Goal: Transaction & Acquisition: Purchase product/service

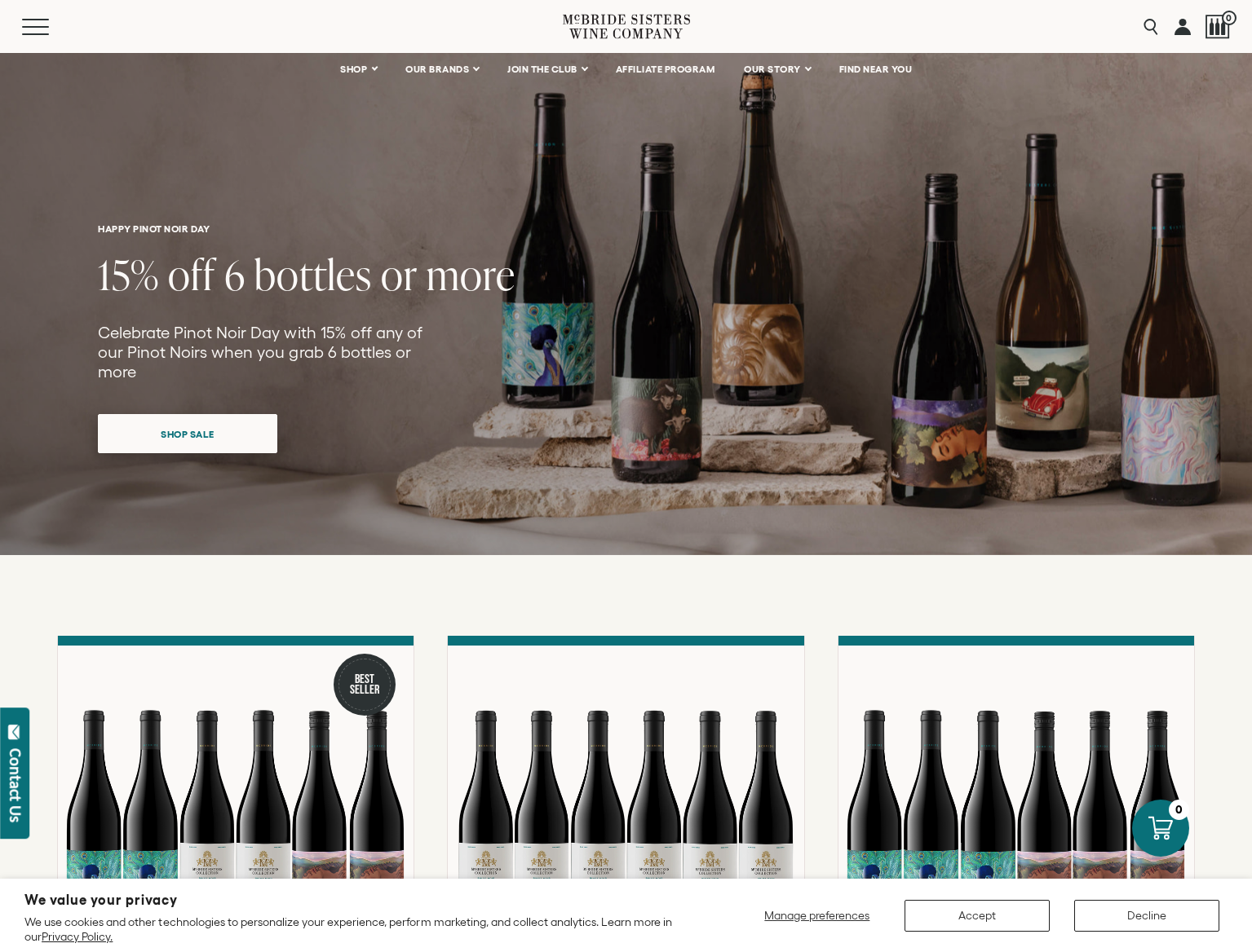
click at [227, 418] on span "Shop Sale" at bounding box center [187, 434] width 111 height 32
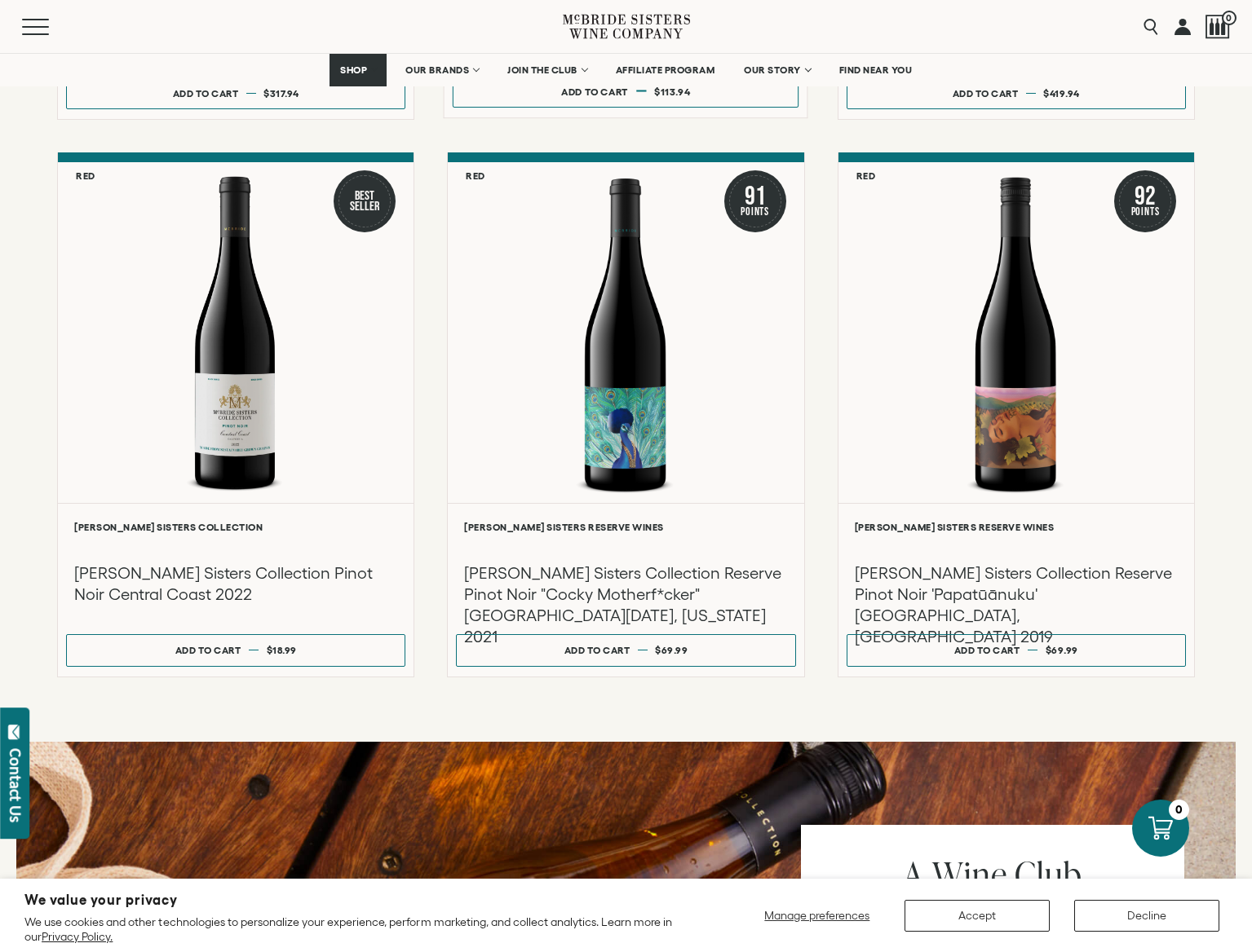
scroll to position [1035, 0]
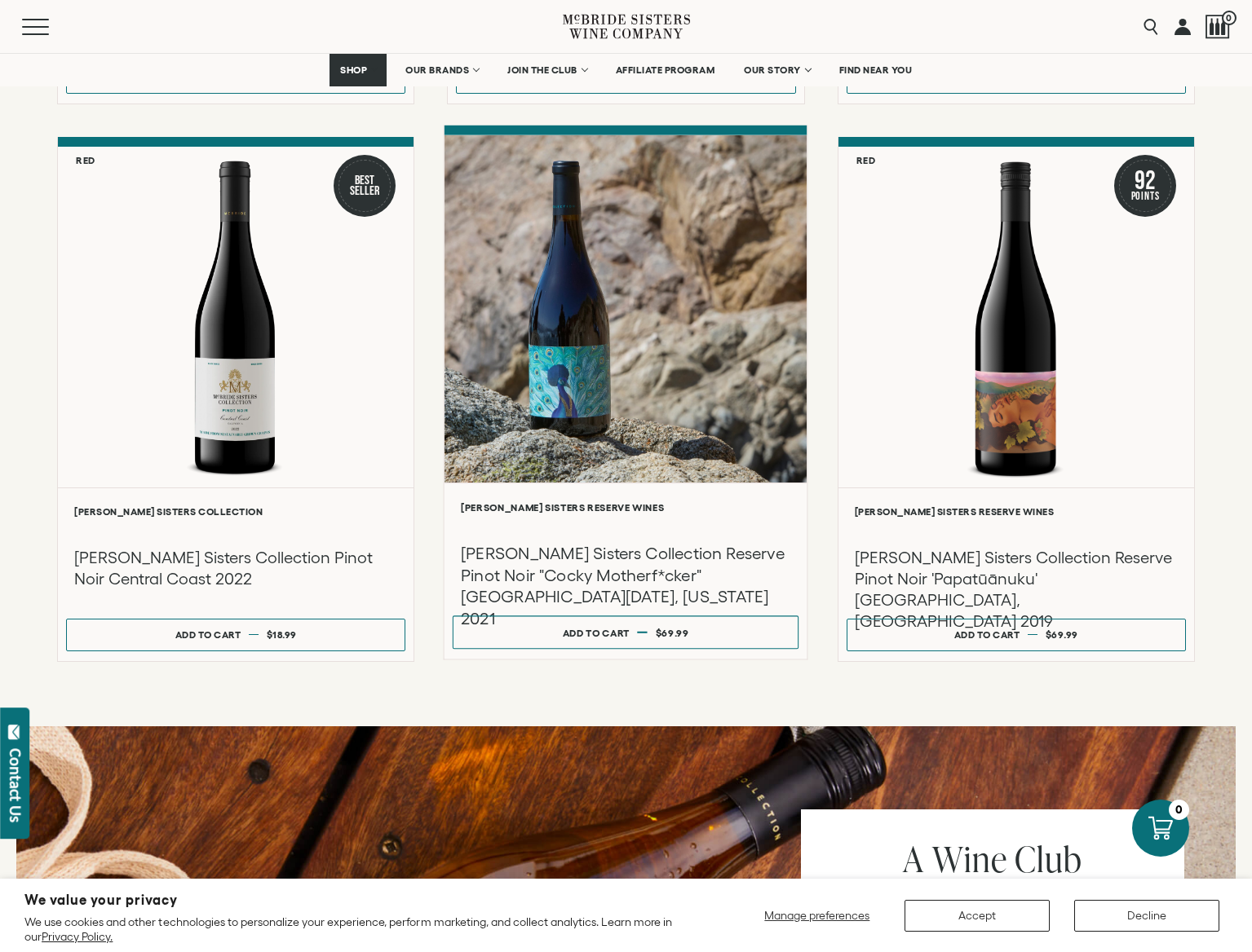
click at [628, 367] on div at bounding box center [626, 309] width 363 height 348
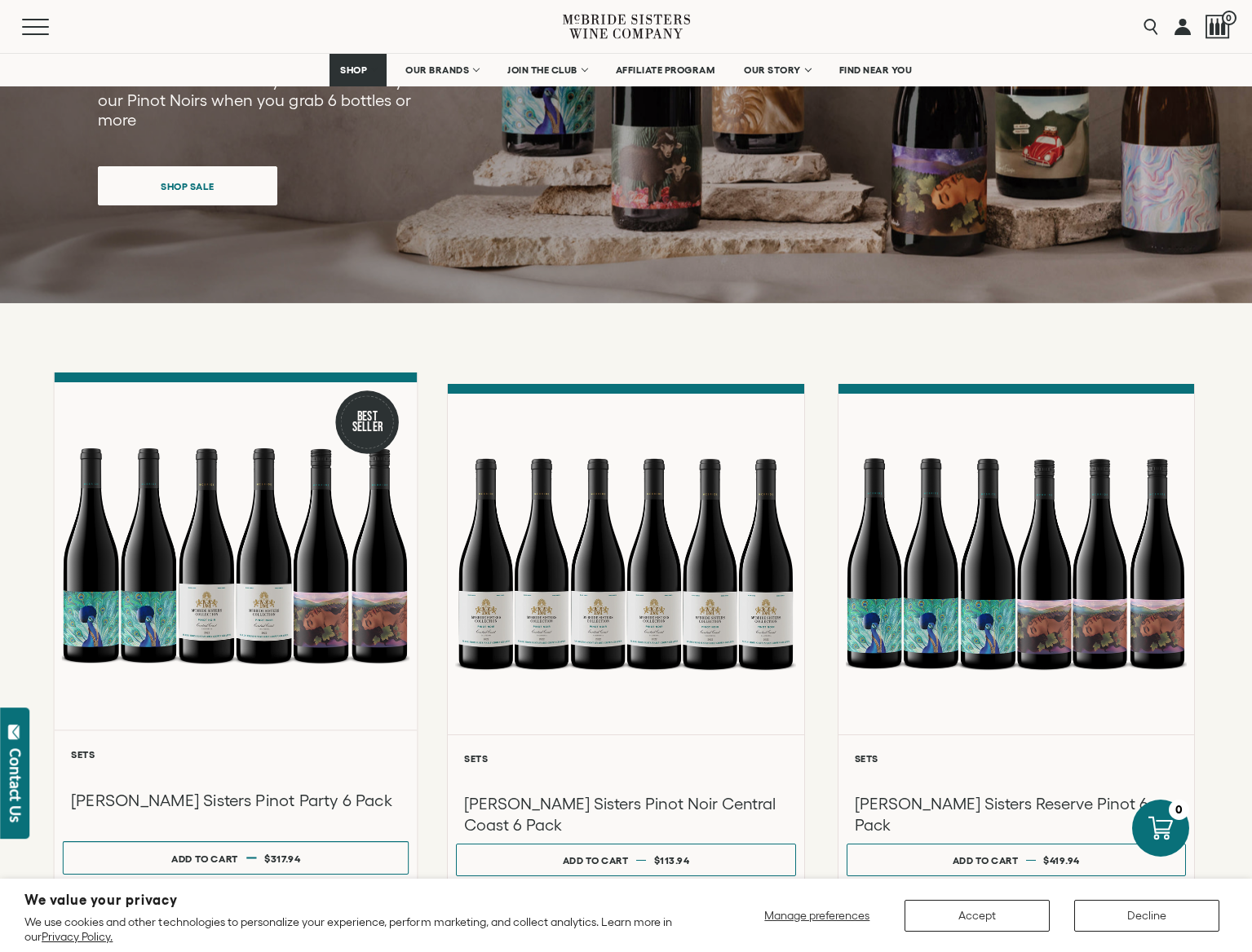
scroll to position [249, 0]
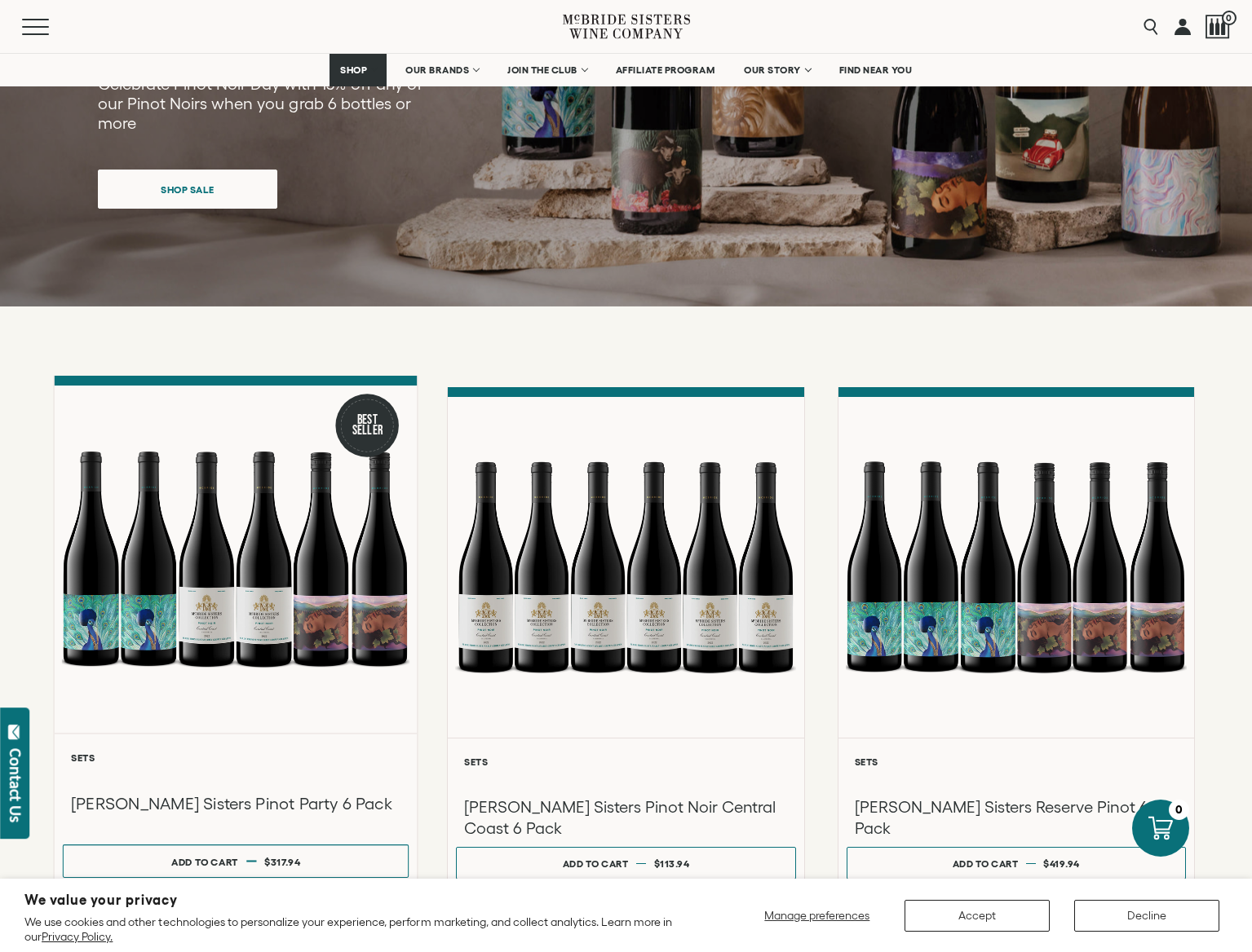
click at [203, 568] on div at bounding box center [236, 559] width 363 height 348
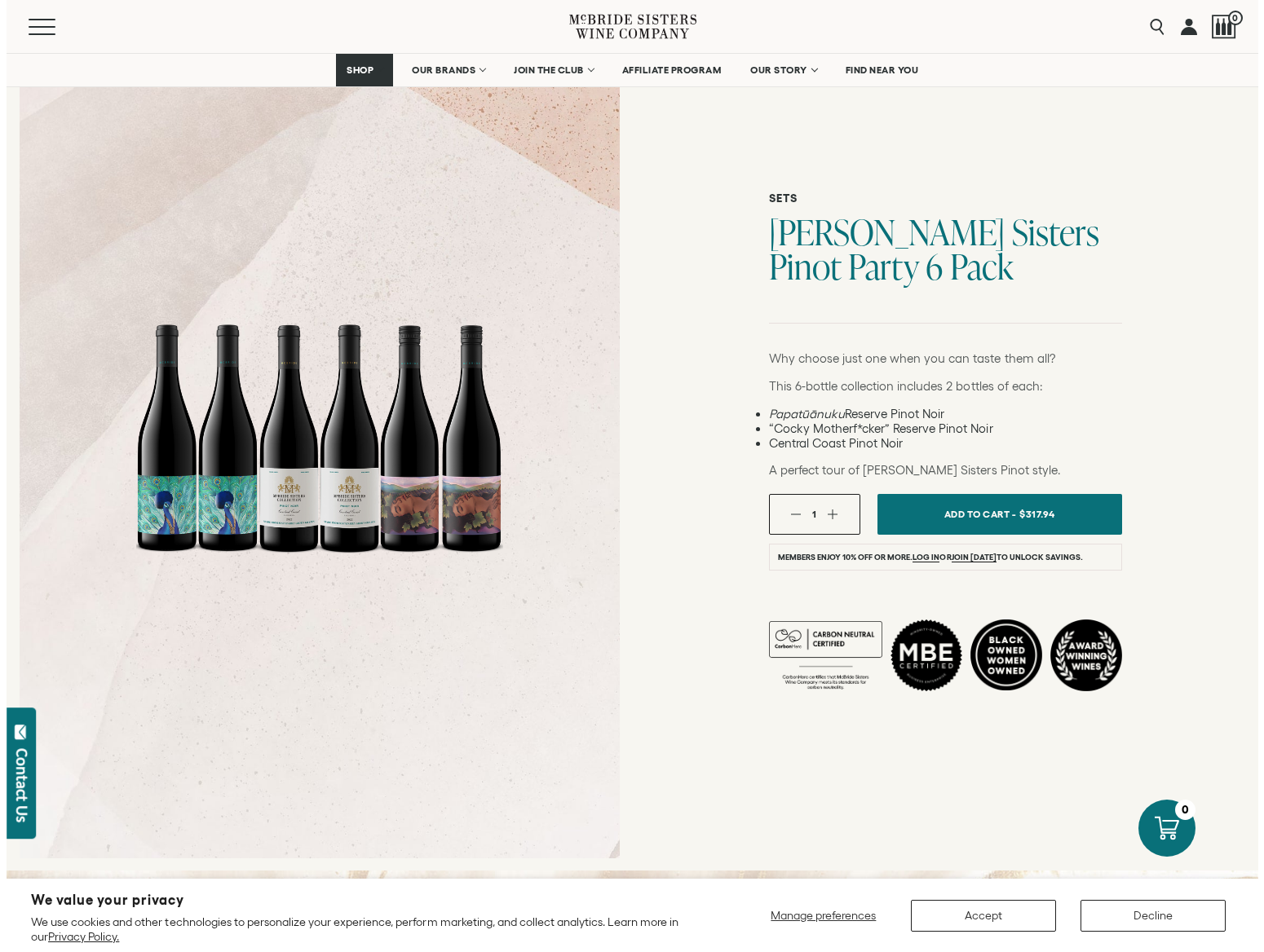
scroll to position [269, 0]
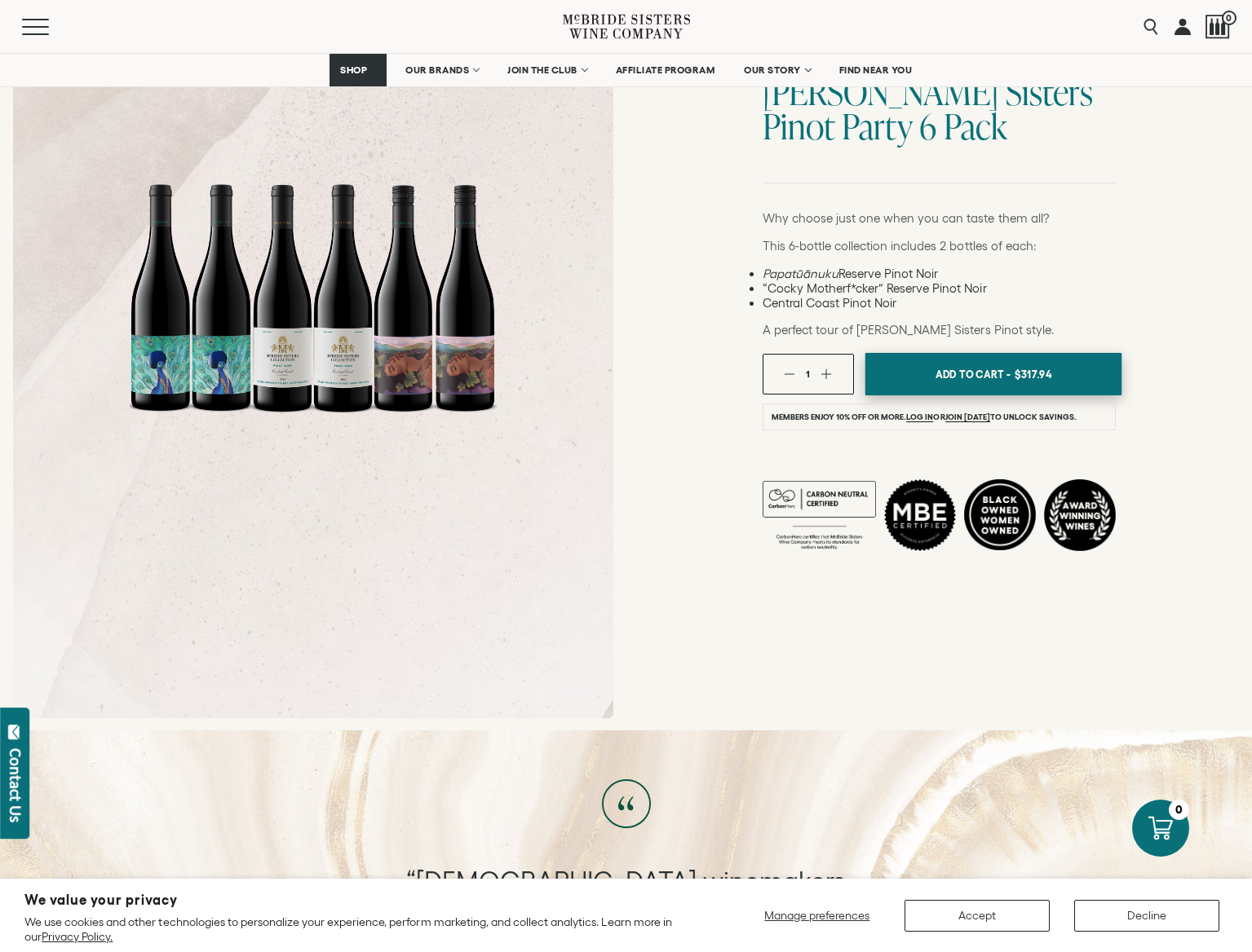
click at [1039, 365] on span "$317.94" at bounding box center [1033, 373] width 38 height 25
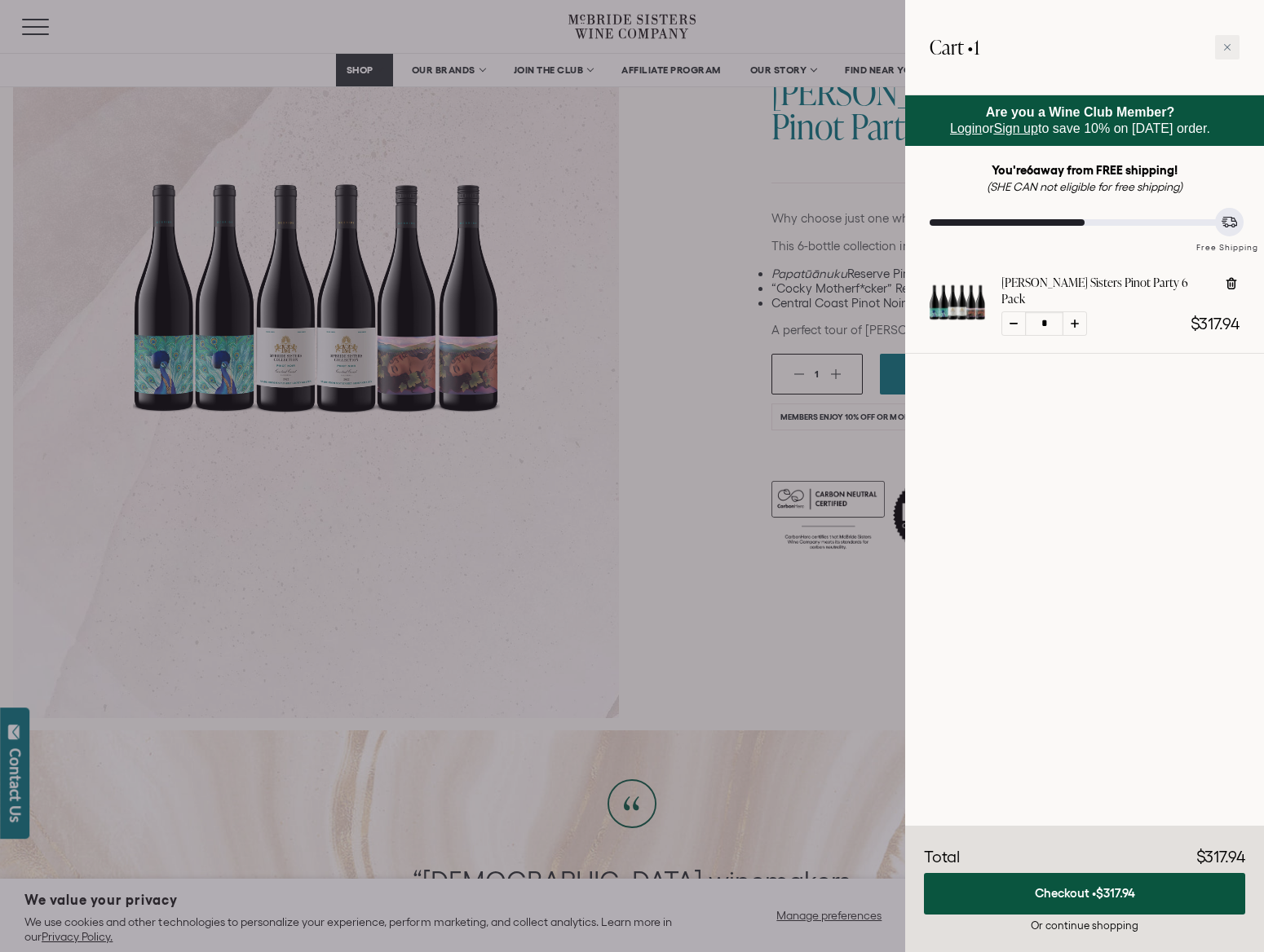
click at [1099, 890] on span "$317.94" at bounding box center [1115, 893] width 39 height 14
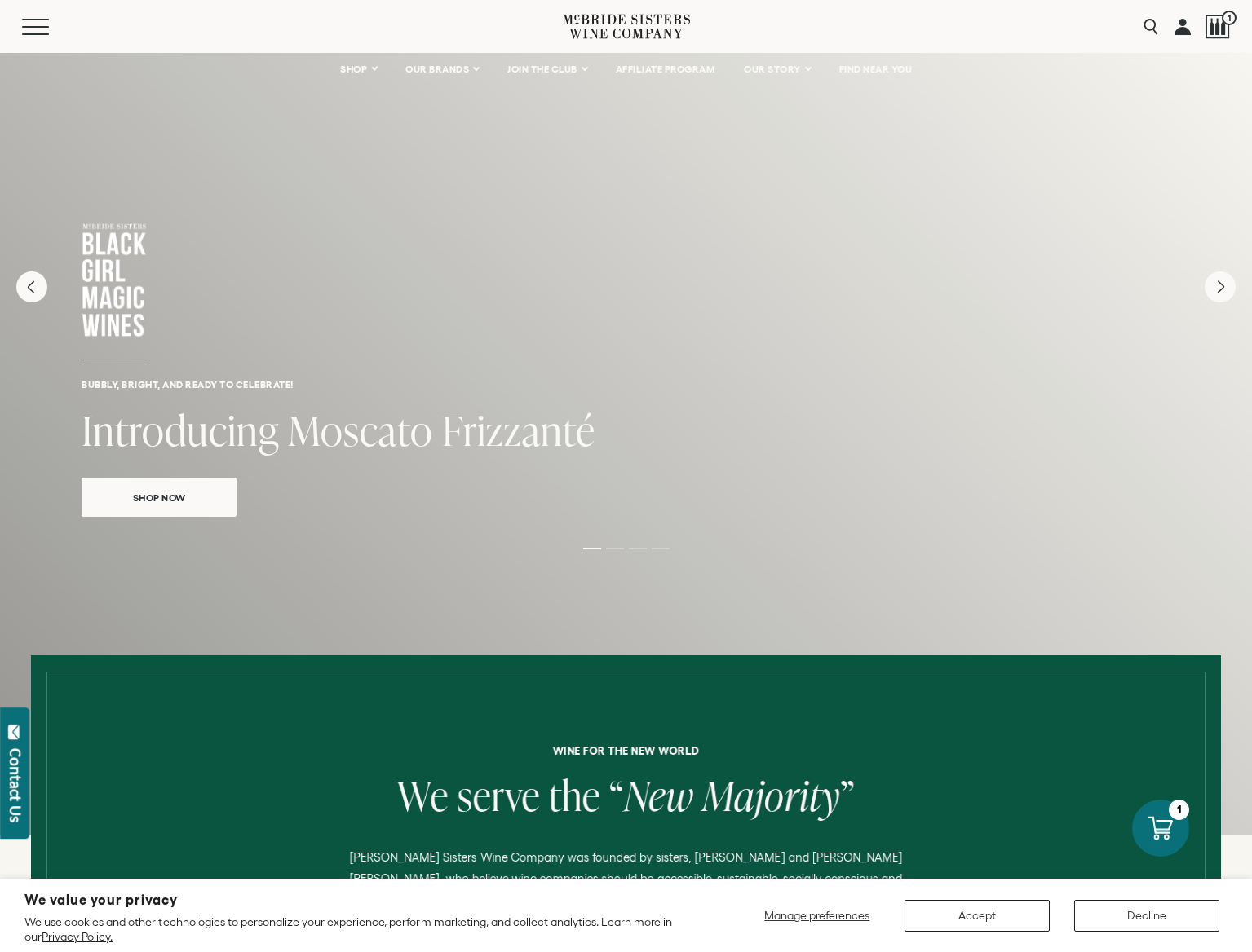
click at [1180, 33] on link at bounding box center [1182, 26] width 16 height 53
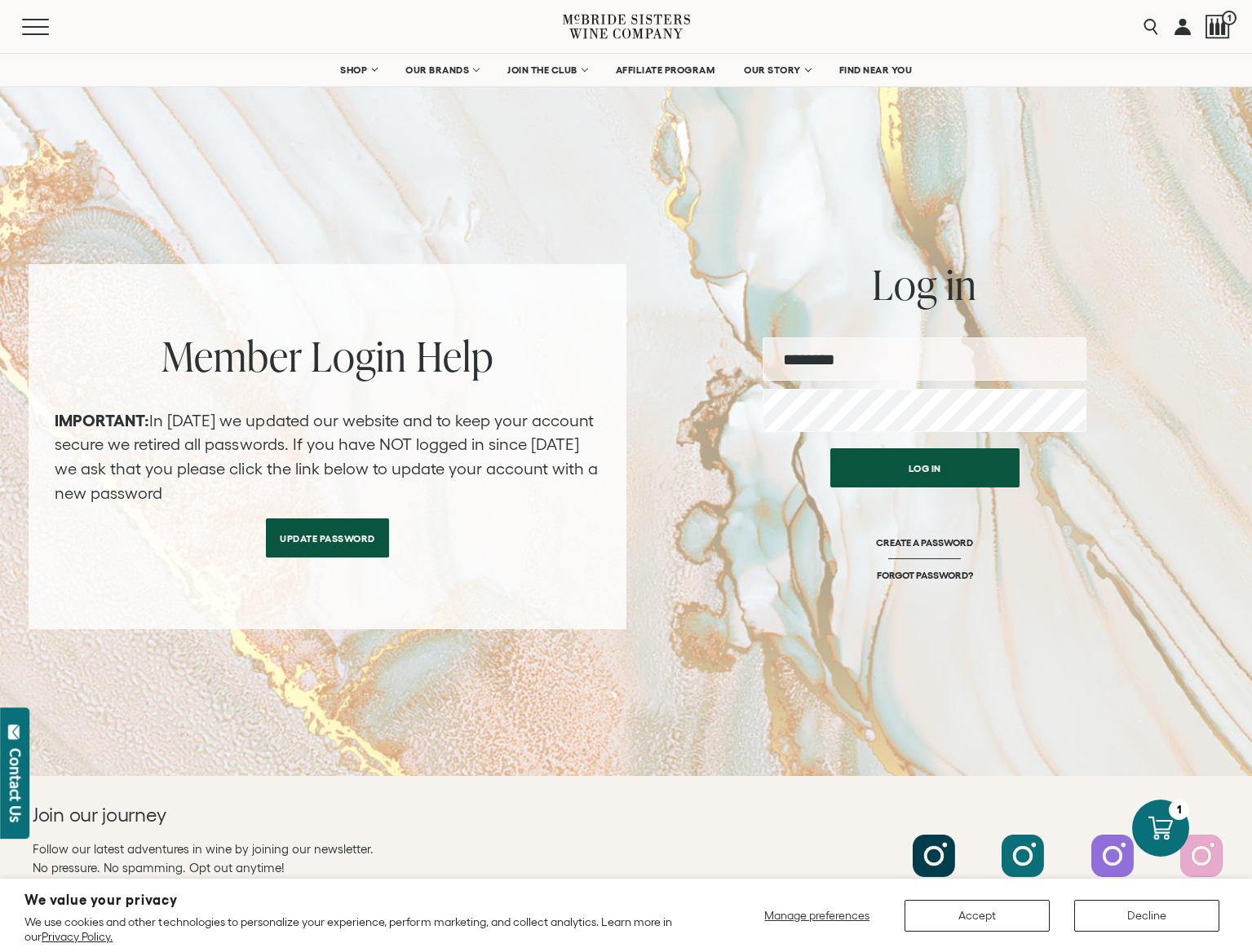
type input "**********"
click at [955, 476] on button "Log in" at bounding box center [924, 463] width 189 height 39
click at [948, 461] on button "Log in" at bounding box center [924, 463] width 189 height 39
click at [921, 465] on button "Log in" at bounding box center [924, 463] width 189 height 39
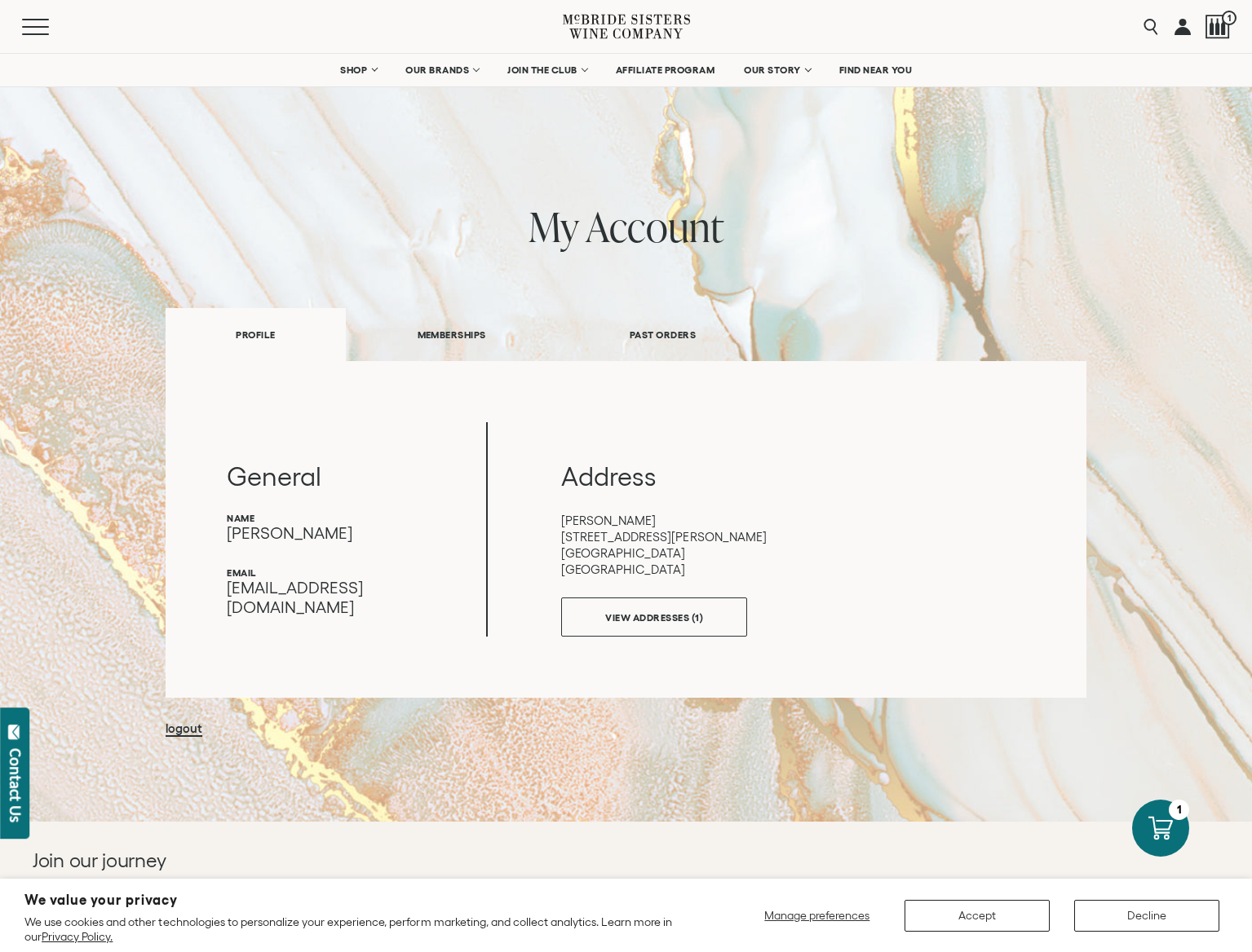
click at [474, 334] on link "MEMBERSHIPS" at bounding box center [451, 335] width 212 height 56
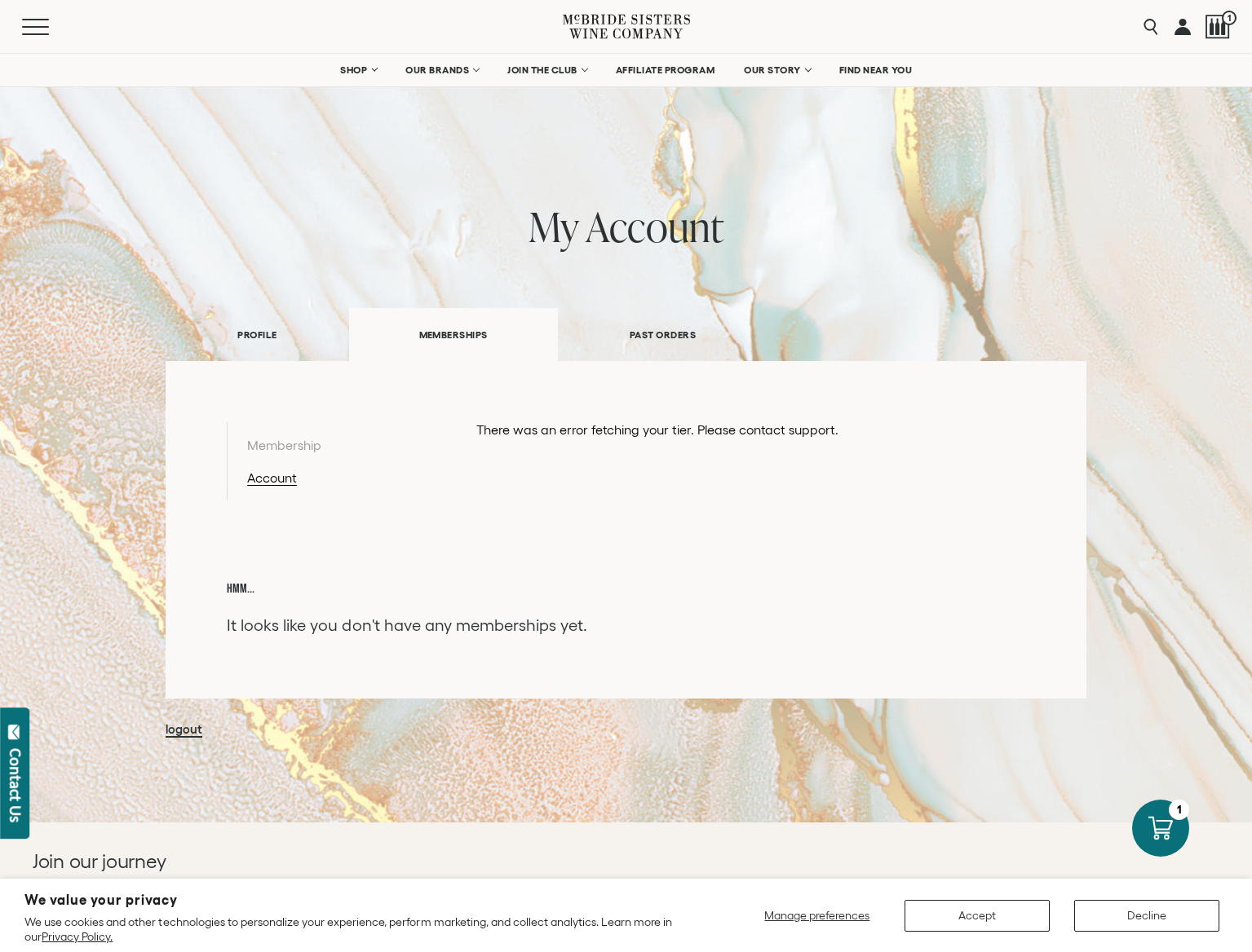
click at [657, 331] on link "PAST ORDERS" at bounding box center [662, 335] width 209 height 56
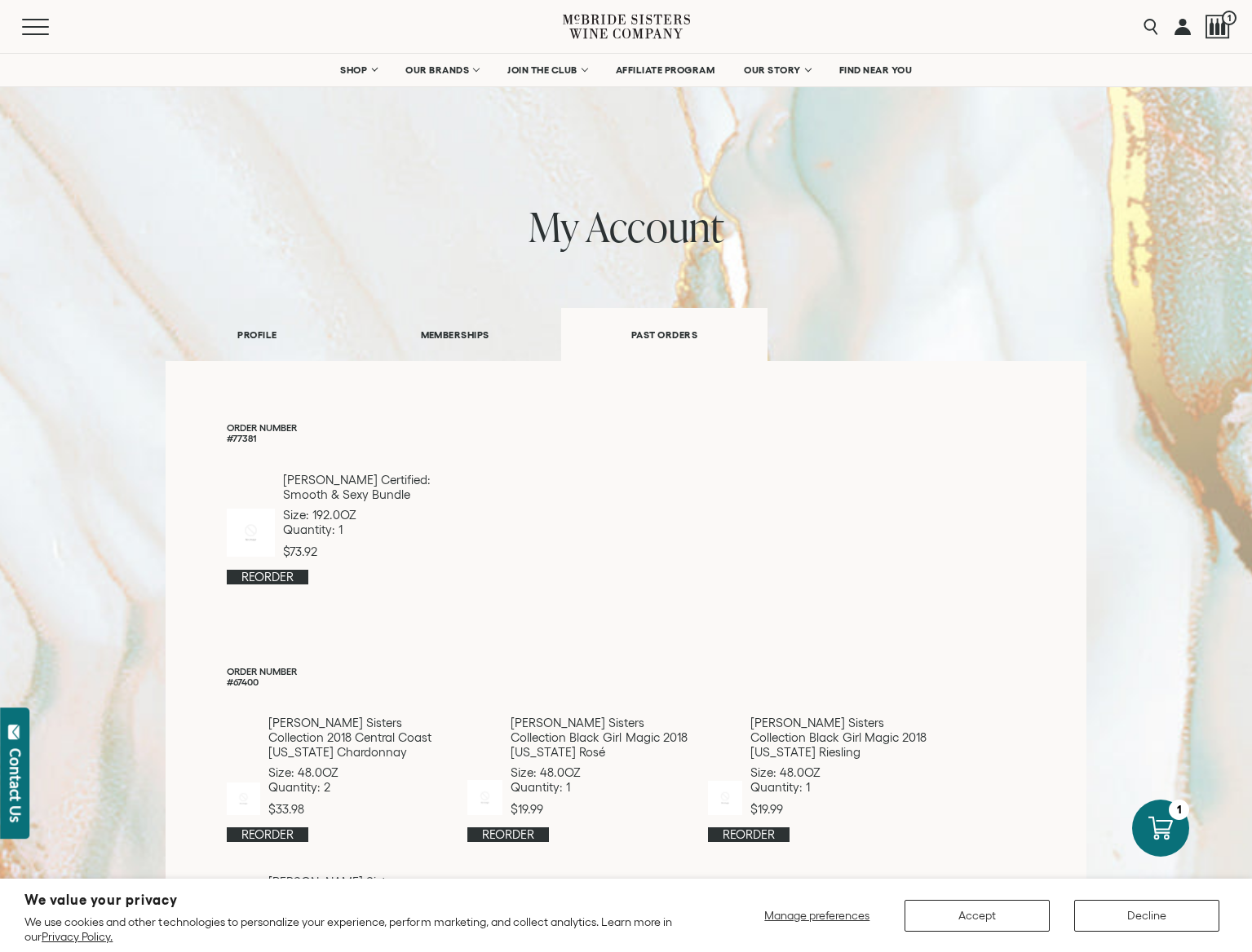
click at [1206, 30] on div at bounding box center [1217, 27] width 25 height 25
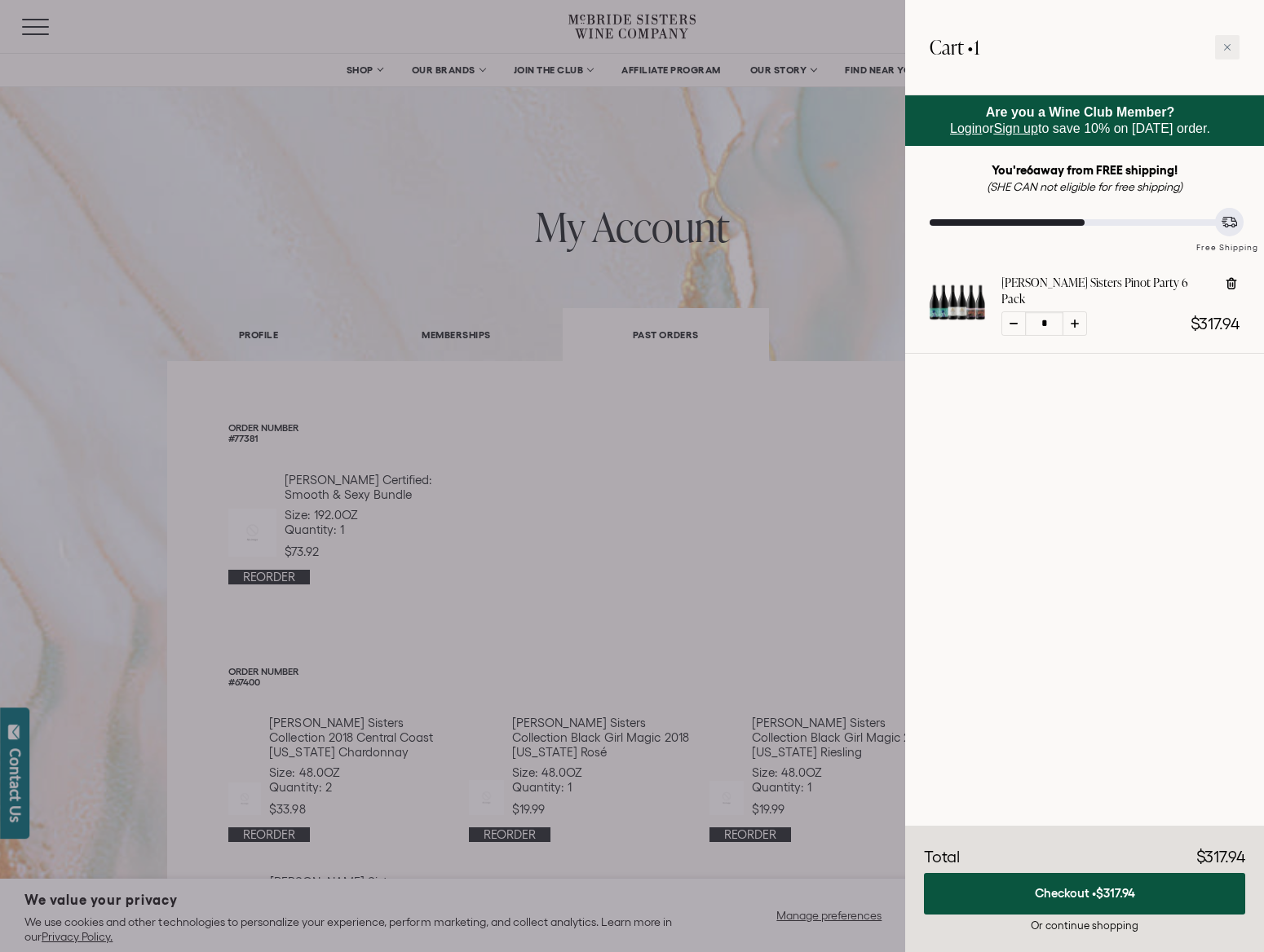
click at [608, 372] on div at bounding box center [632, 476] width 1264 height 952
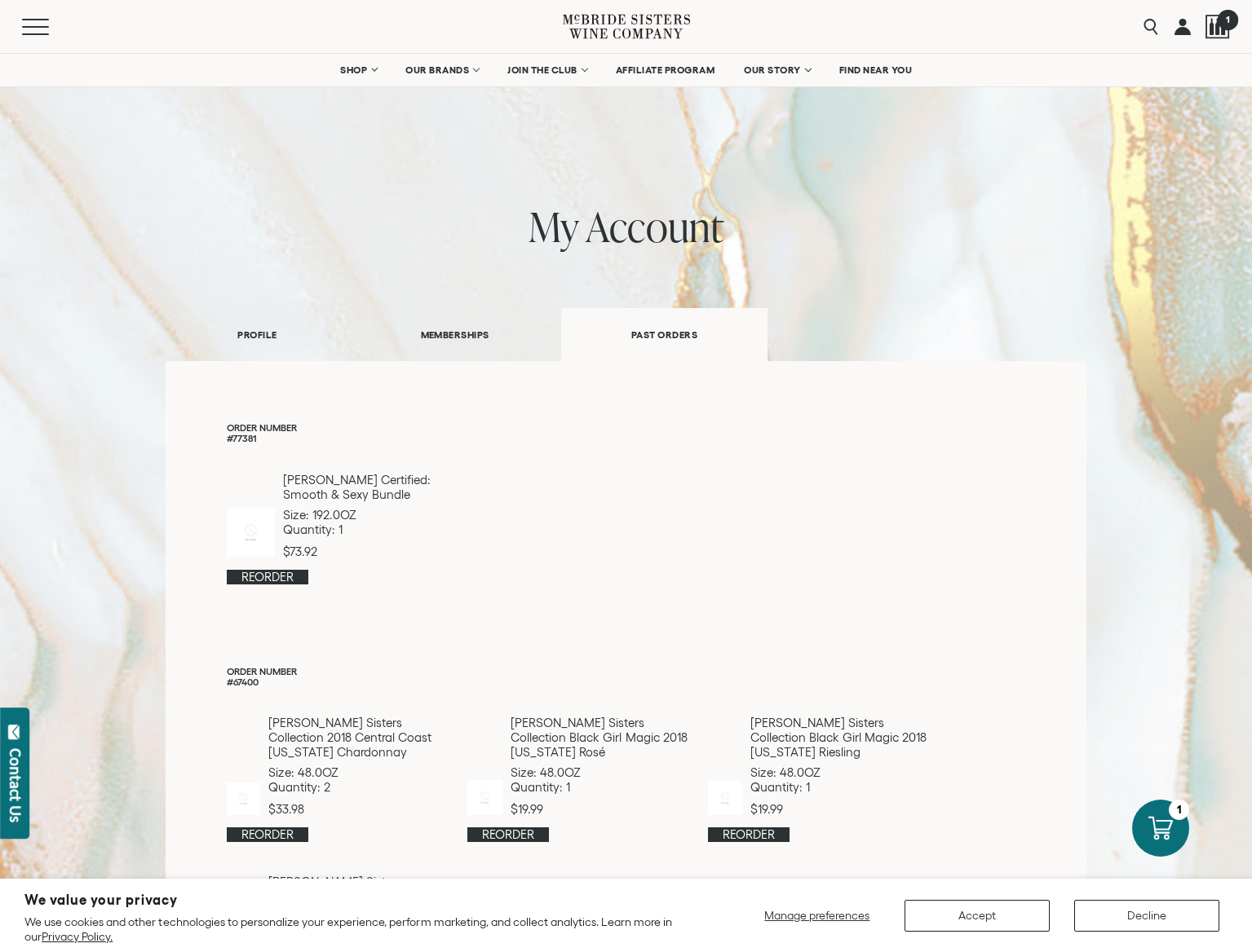
click at [1209, 23] on div at bounding box center [1217, 27] width 25 height 25
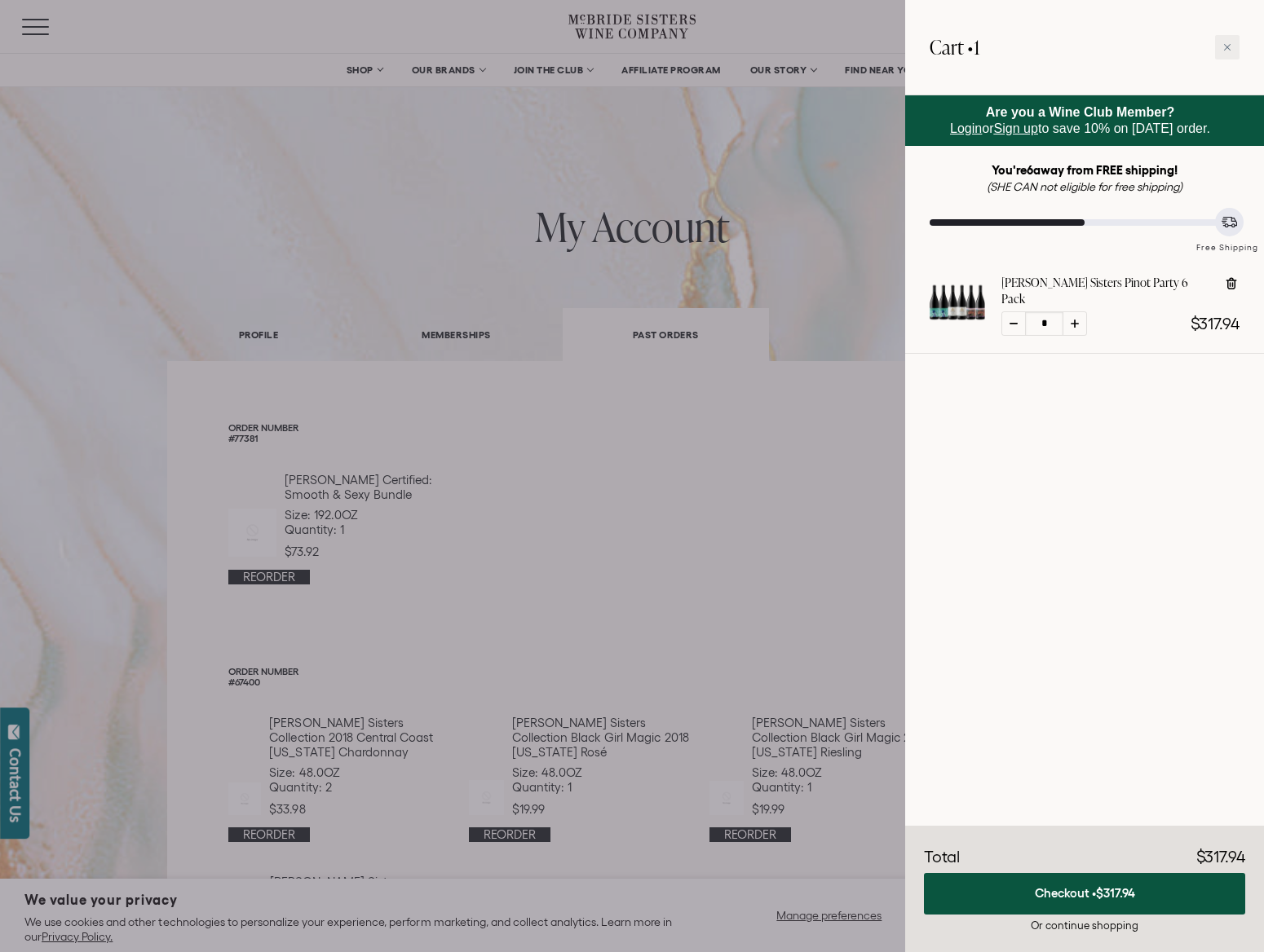
click at [1020, 131] on link "Sign up" at bounding box center [1016, 128] width 44 height 14
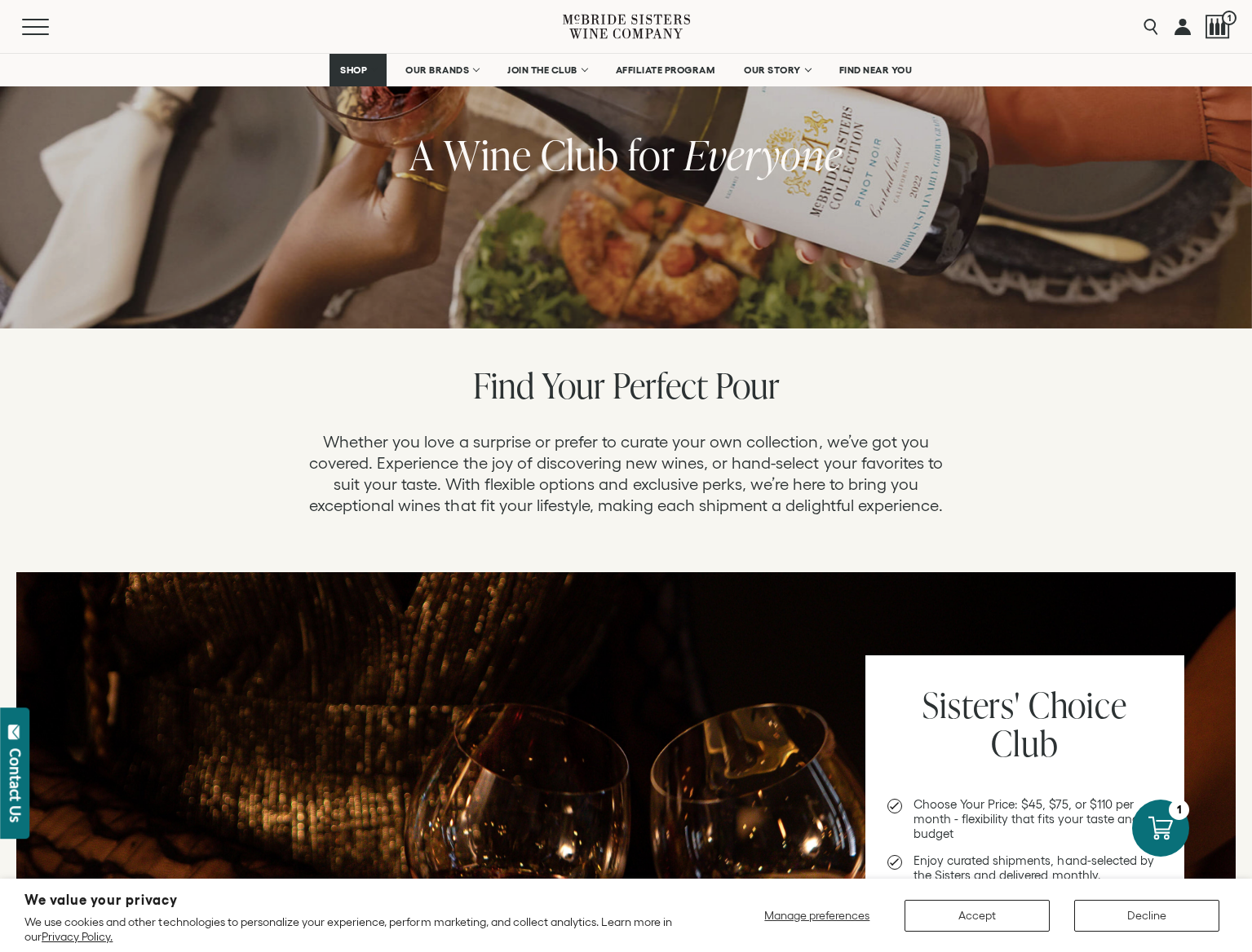
scroll to position [389, 0]
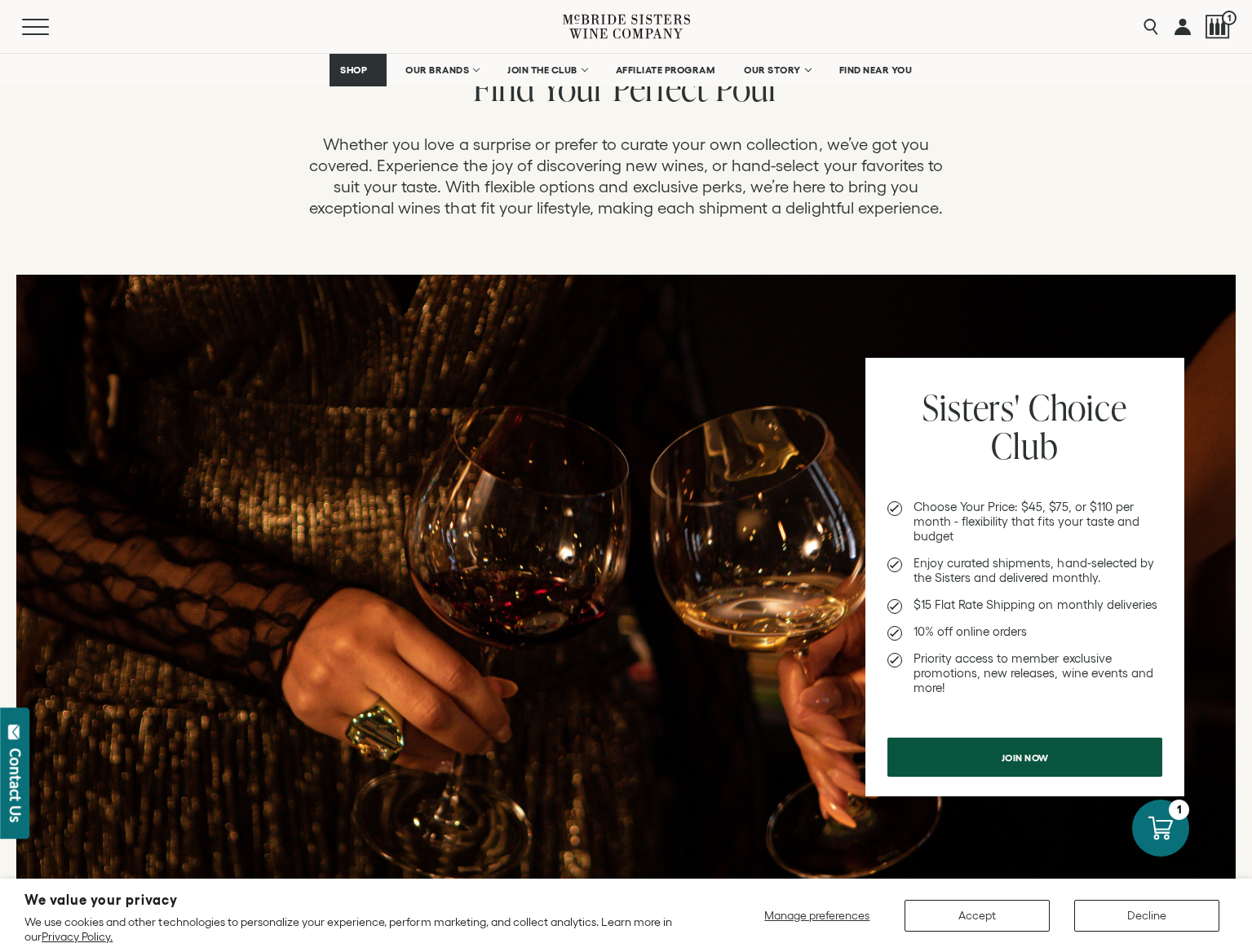
click at [1028, 733] on div "Join now" at bounding box center [1025, 748] width 275 height 57
click at [1029, 750] on span "Join now" at bounding box center [1025, 754] width 105 height 32
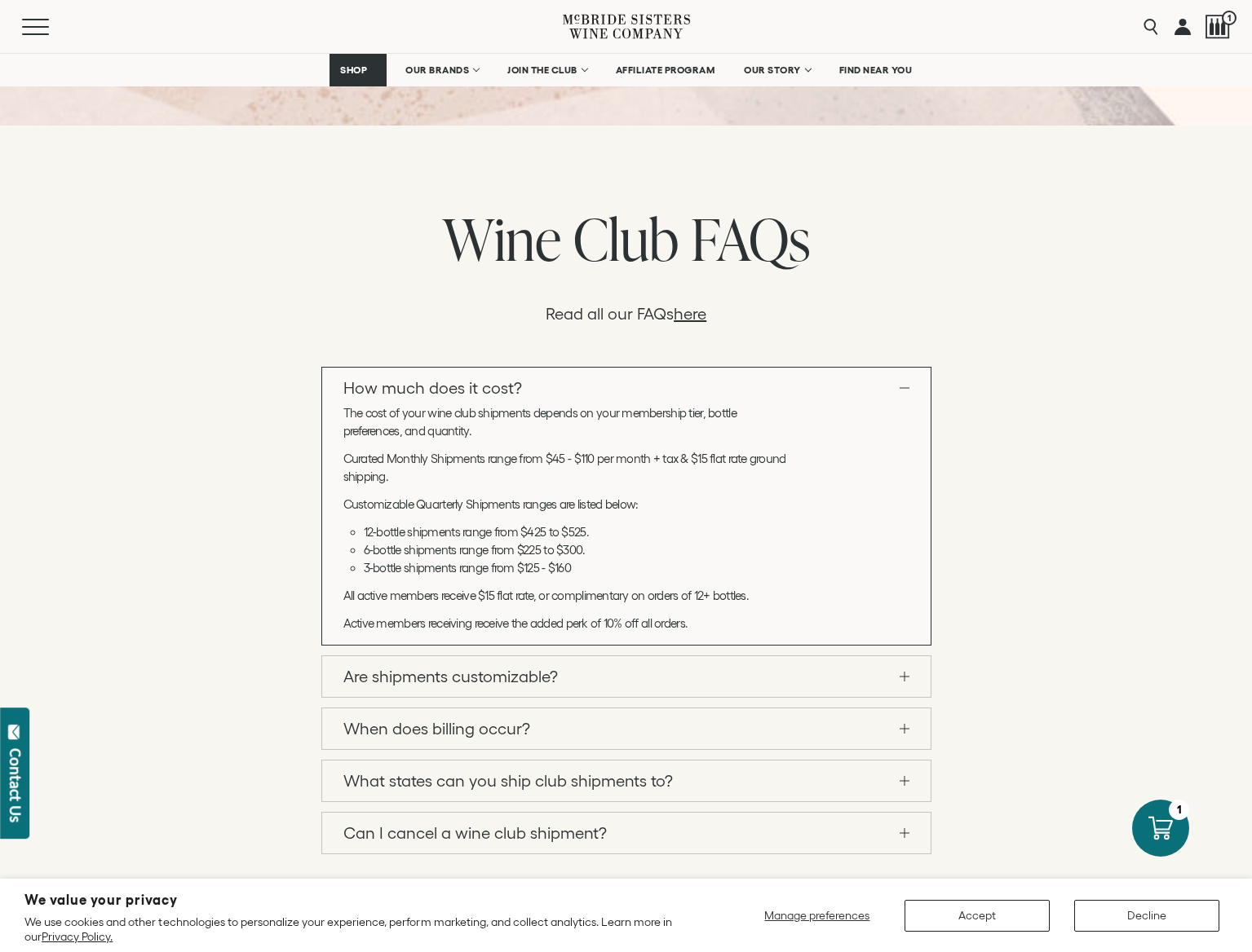
scroll to position [1750, 0]
